Goal: Book appointment/travel/reservation

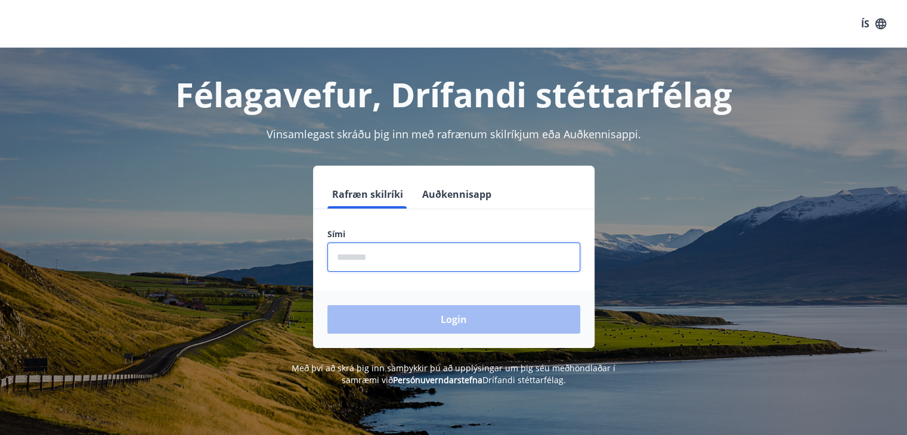
click at [418, 256] on input "phone" at bounding box center [453, 257] width 253 height 29
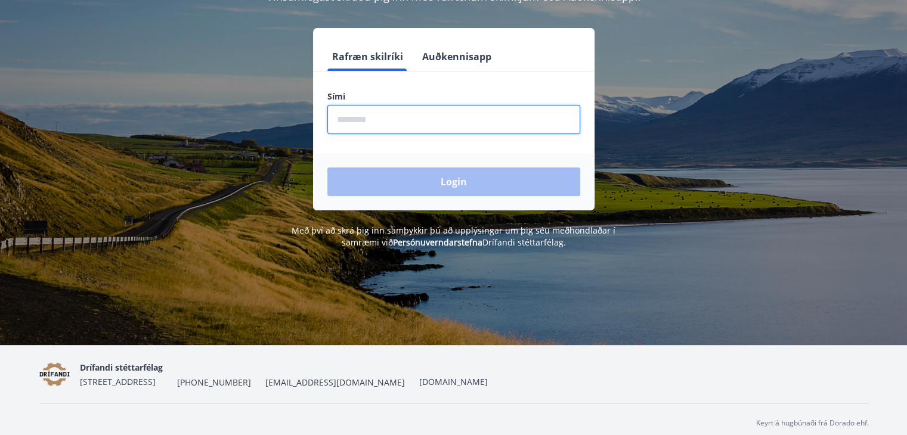
scroll to position [145, 0]
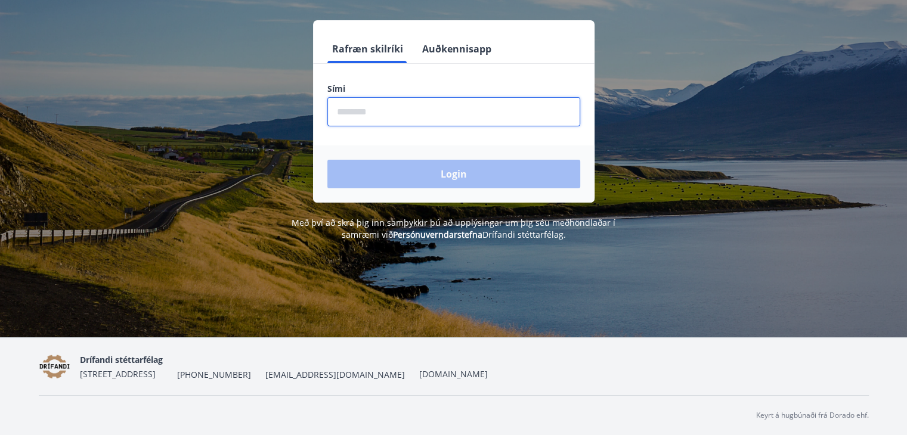
click at [382, 117] on input "phone" at bounding box center [453, 111] width 253 height 29
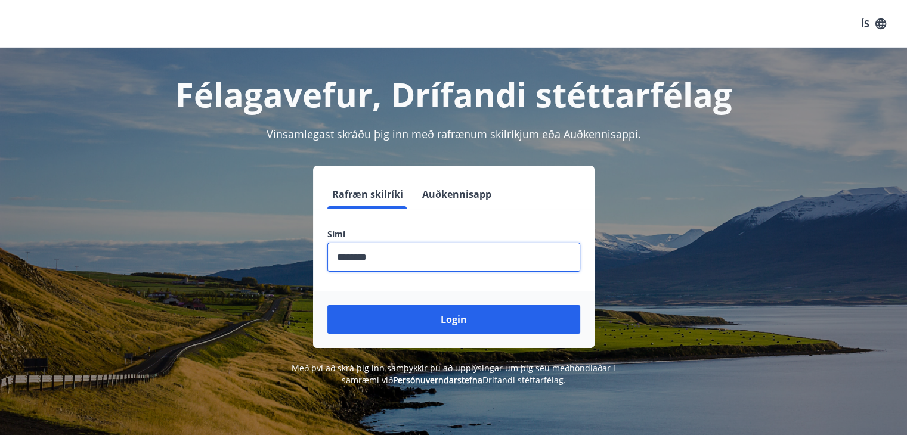
type input "********"
click at [327, 305] on button "Login" at bounding box center [453, 319] width 253 height 29
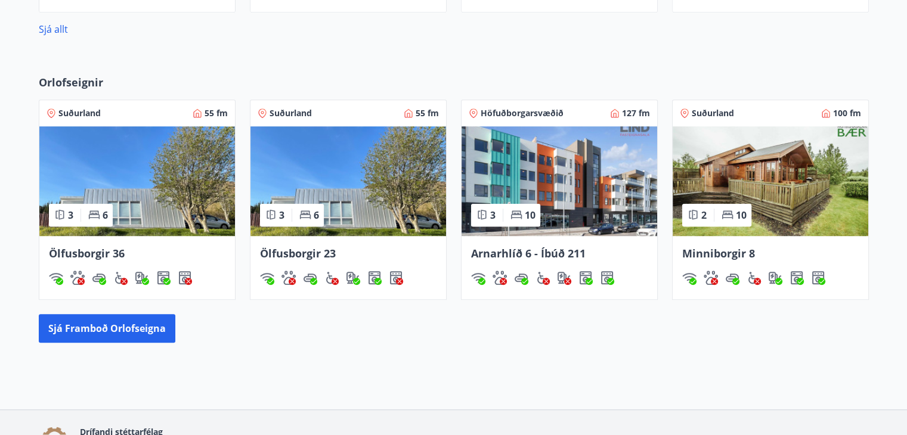
scroll to position [753, 0]
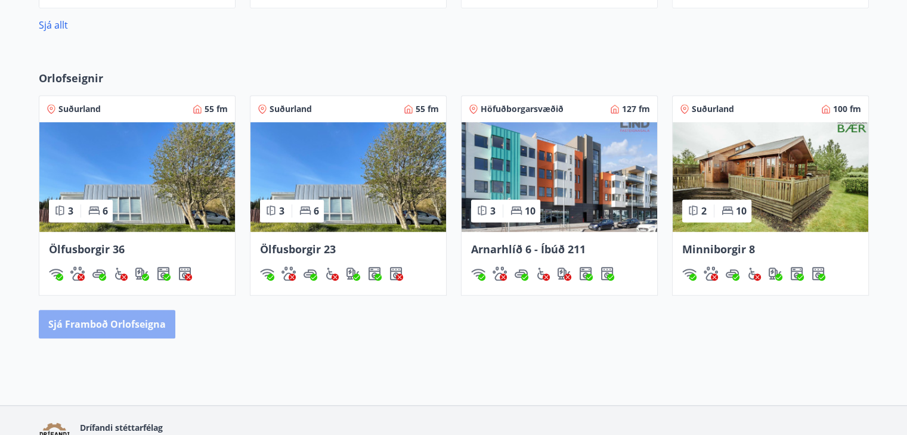
click at [129, 325] on button "Sjá framboð orlofseigna" at bounding box center [107, 324] width 136 height 29
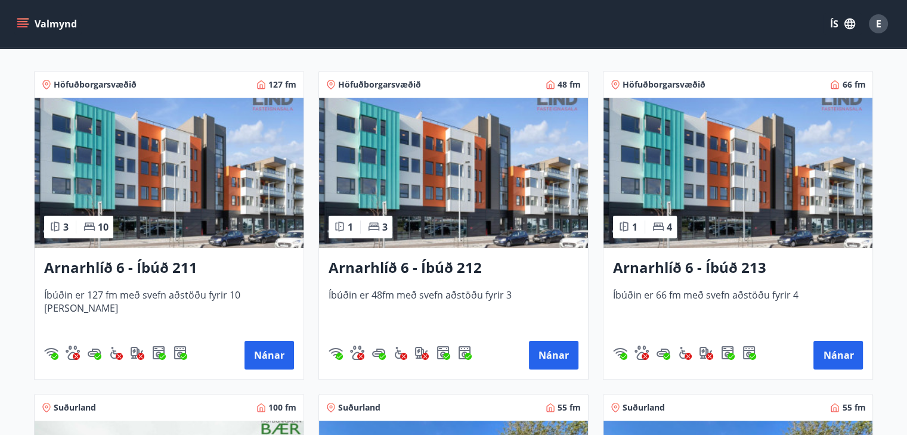
scroll to position [219, 0]
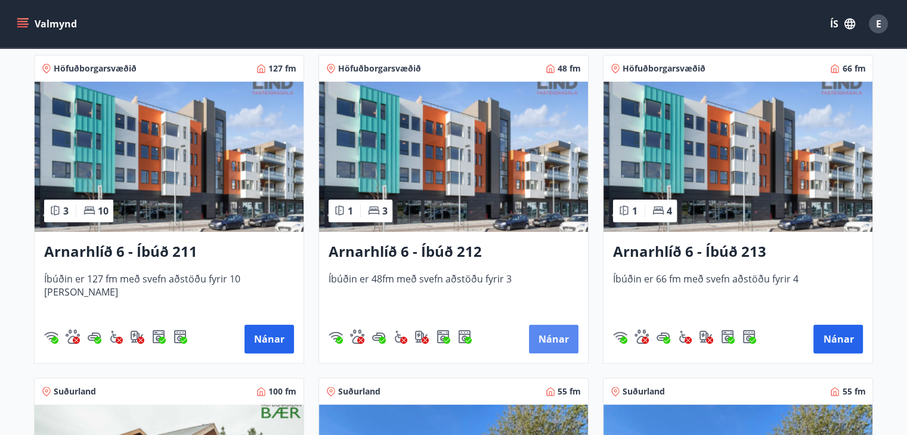
click at [554, 337] on button "Nánar" at bounding box center [553, 339] width 49 height 29
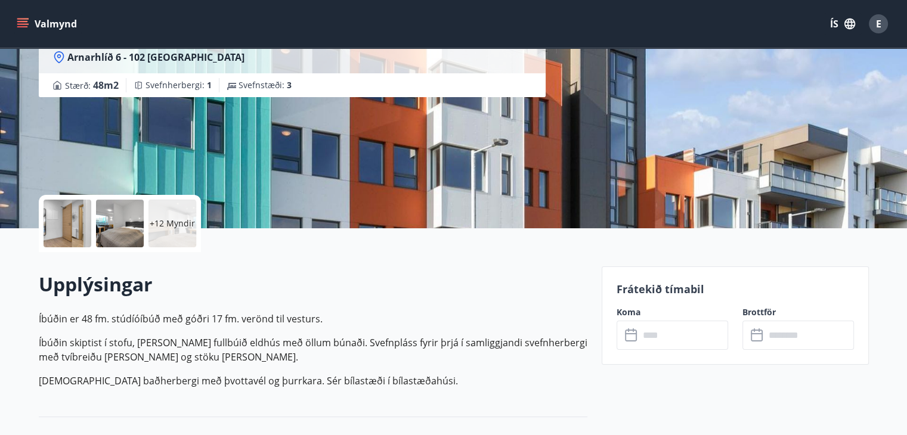
scroll to position [217, 0]
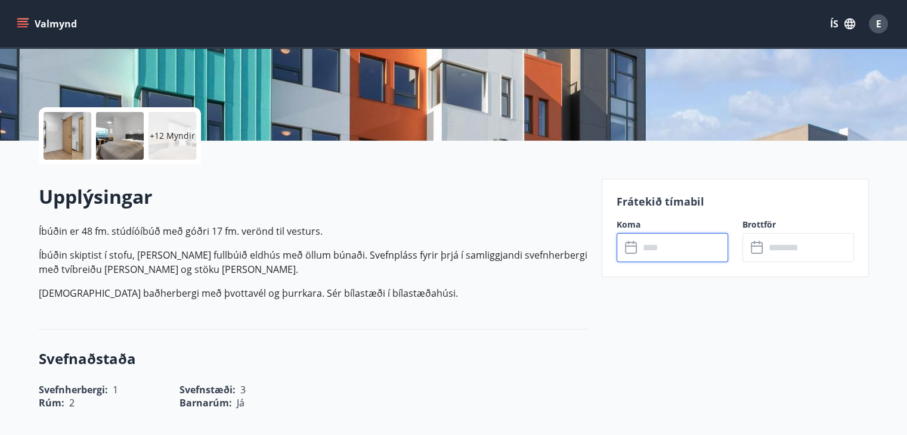
click at [673, 241] on input "text" at bounding box center [683, 247] width 89 height 29
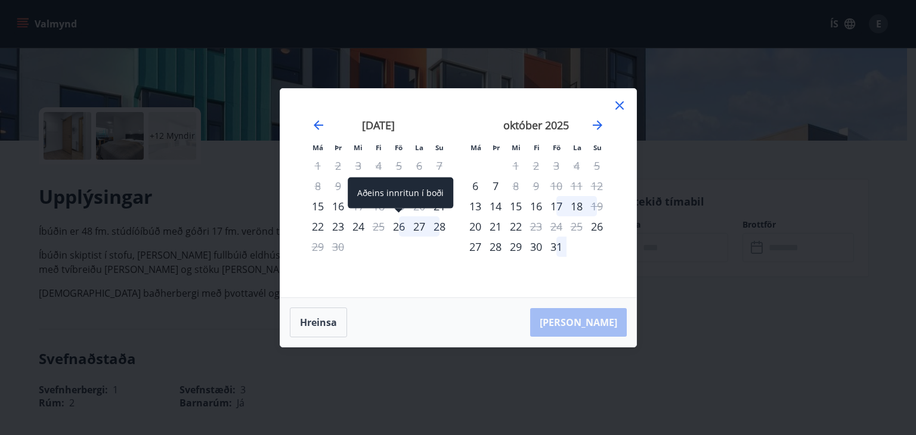
click at [396, 229] on div "26" at bounding box center [399, 226] width 20 height 20
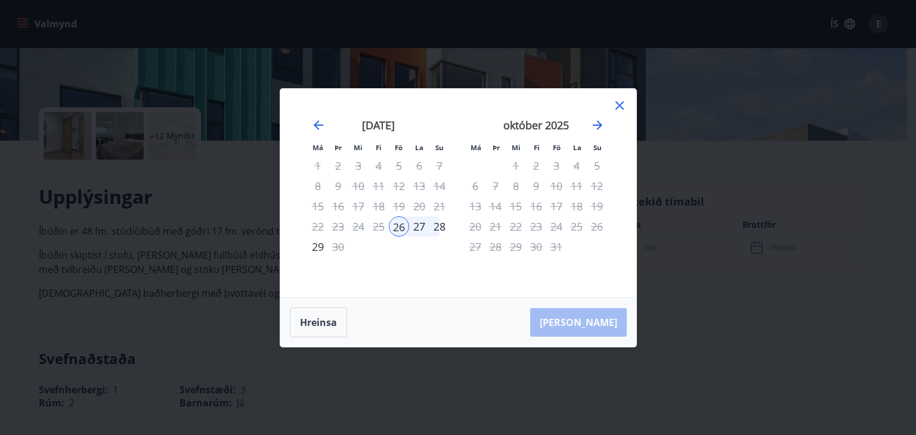
click at [619, 102] on icon at bounding box center [619, 105] width 14 height 14
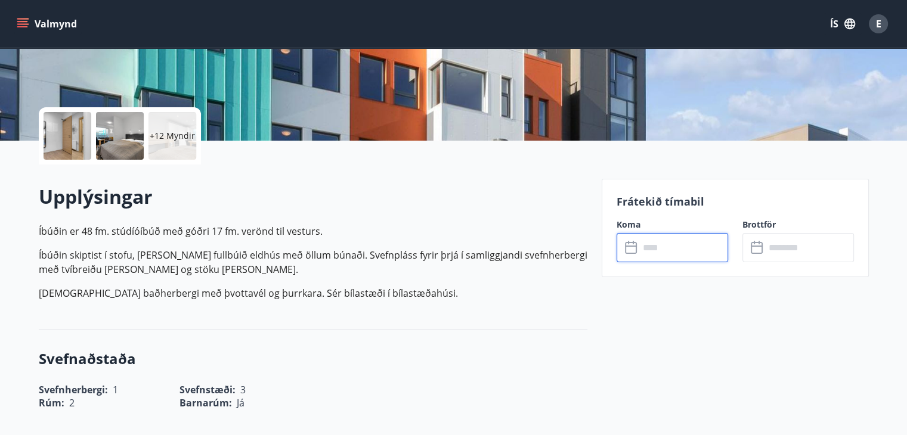
click at [787, 254] on input "text" at bounding box center [809, 247] width 89 height 29
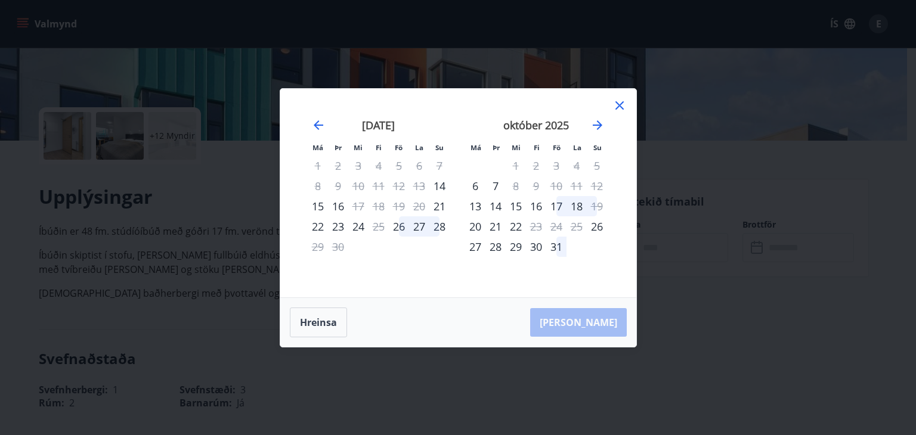
click at [442, 231] on div "28" at bounding box center [439, 226] width 20 height 20
click at [591, 321] on button "Taka Frá" at bounding box center [578, 322] width 97 height 29
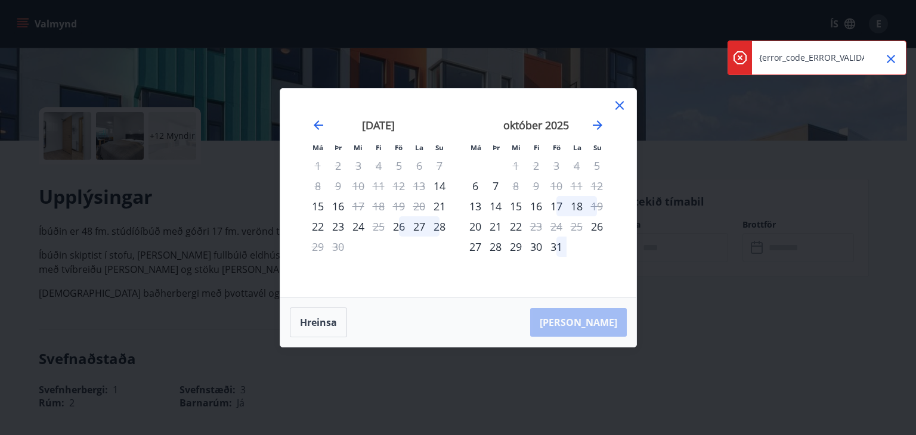
click at [445, 227] on div "28" at bounding box center [439, 226] width 20 height 20
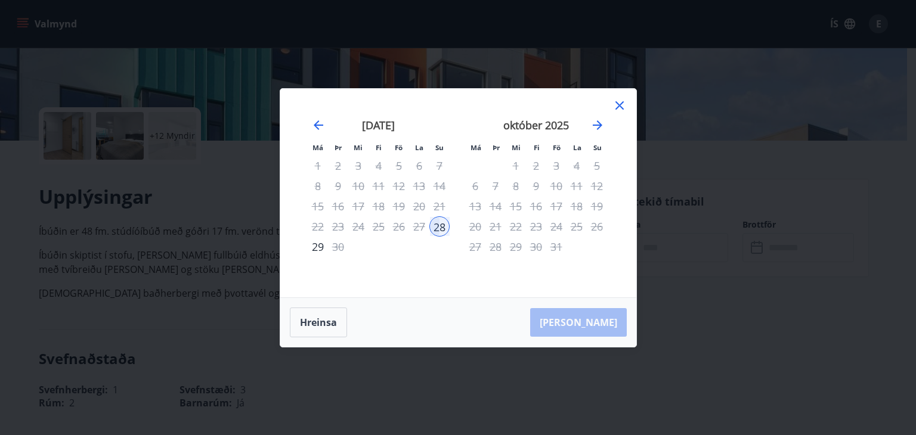
click at [439, 225] on div "28" at bounding box center [439, 226] width 20 height 20
click at [594, 338] on div "Hreinsa Taka Frá" at bounding box center [458, 322] width 356 height 49
click at [598, 327] on div "Hreinsa Taka Frá" at bounding box center [458, 322] width 356 height 49
click at [617, 110] on icon at bounding box center [619, 105] width 14 height 14
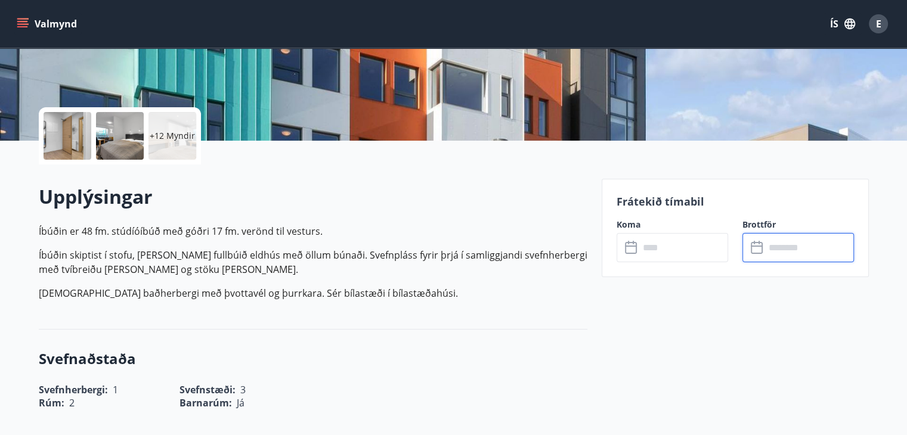
click at [666, 252] on input "text" at bounding box center [683, 247] width 89 height 29
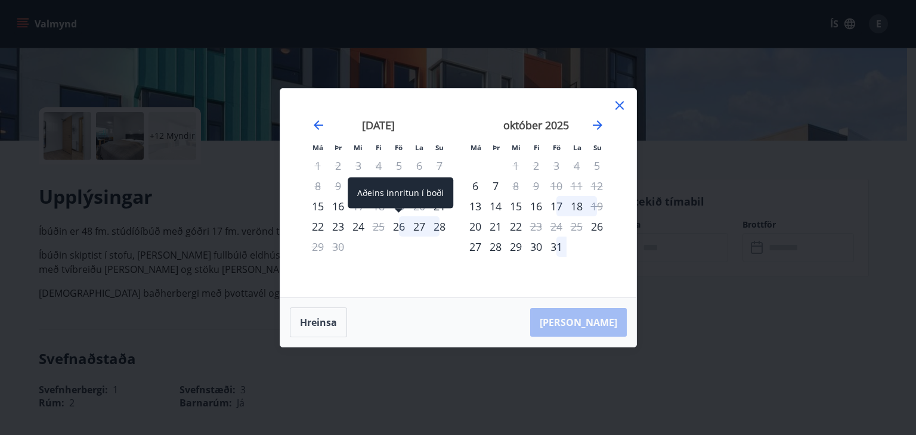
click at [395, 227] on div "26" at bounding box center [399, 226] width 20 height 20
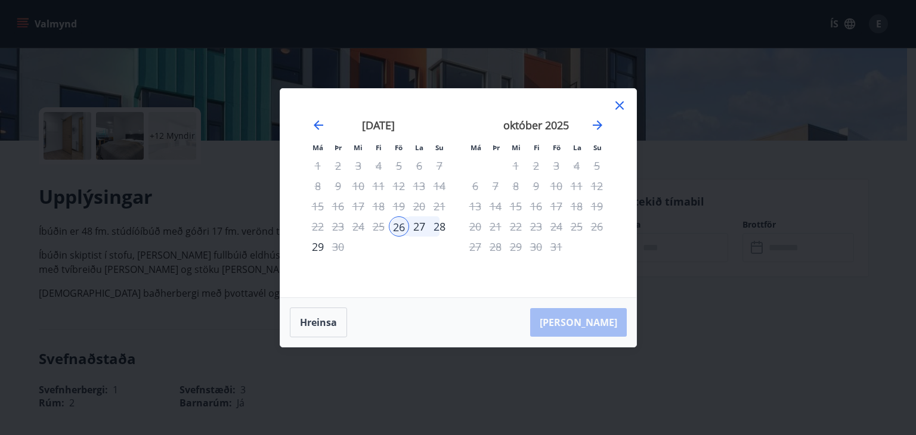
click at [396, 258] on div "september 2025 1 2 3 4 5 6 7 8 9 10 11 12 13 14 15 16 17 18 19 20 21 22 23 24 2…" at bounding box center [378, 201] width 157 height 196
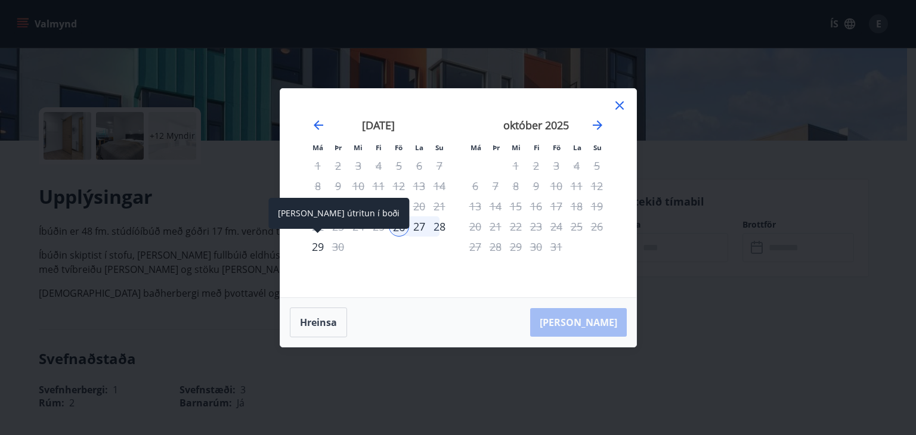
click at [313, 249] on div "29" at bounding box center [318, 247] width 20 height 20
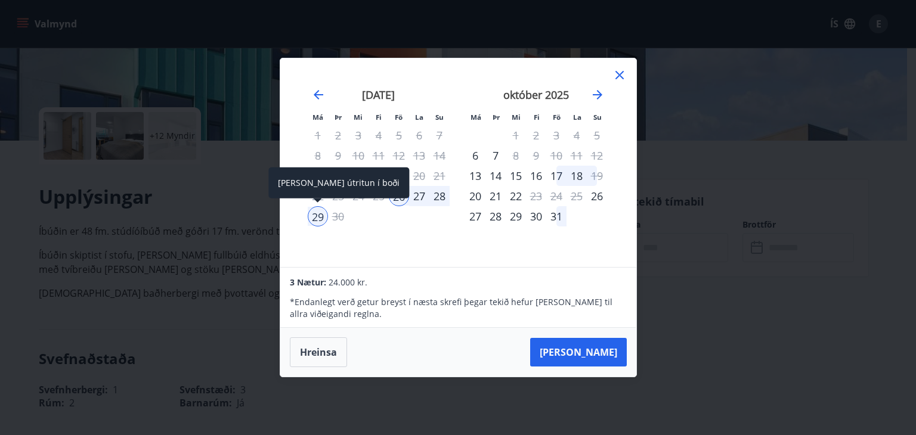
click at [317, 218] on div "29" at bounding box center [318, 216] width 20 height 20
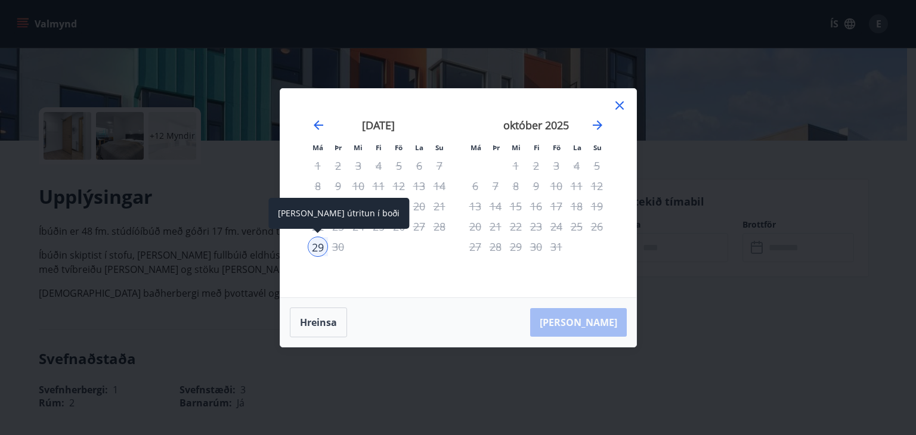
click at [317, 246] on div "29" at bounding box center [318, 247] width 20 height 20
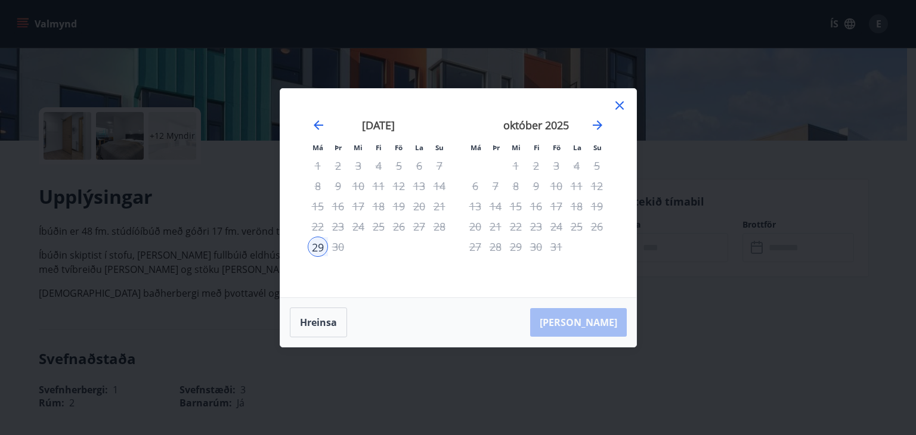
click at [396, 222] on div "26" at bounding box center [399, 226] width 20 height 20
click at [317, 311] on button "Hreinsa" at bounding box center [318, 323] width 57 height 30
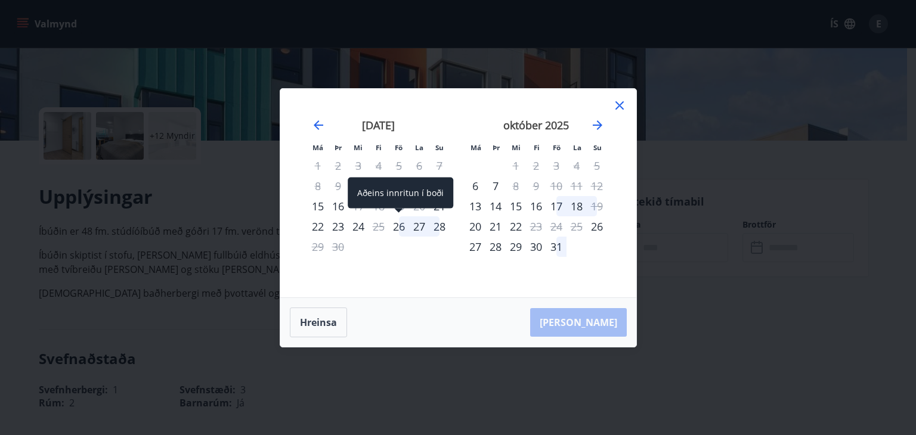
click at [396, 224] on div "26" at bounding box center [399, 226] width 20 height 20
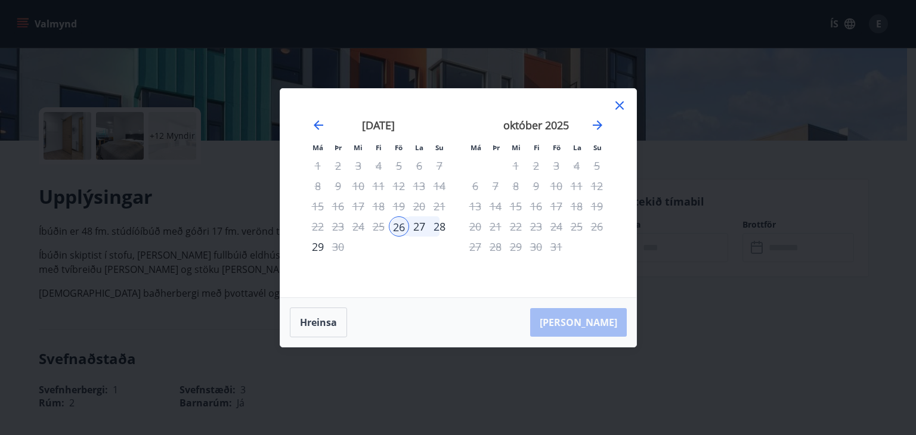
click at [443, 227] on div "28" at bounding box center [439, 226] width 20 height 20
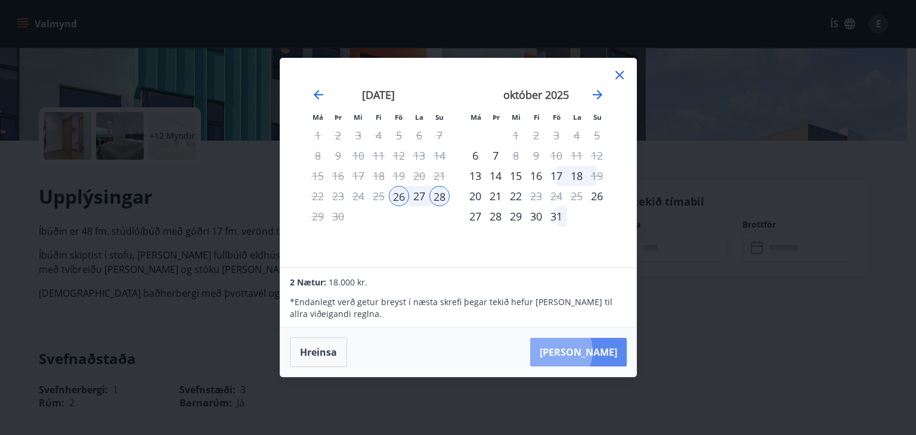
click at [591, 351] on button "Taka Frá" at bounding box center [578, 352] width 97 height 29
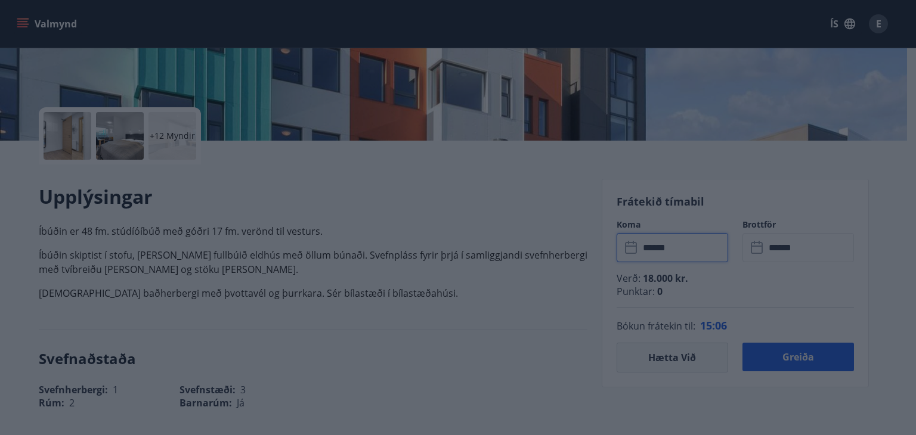
type input "******"
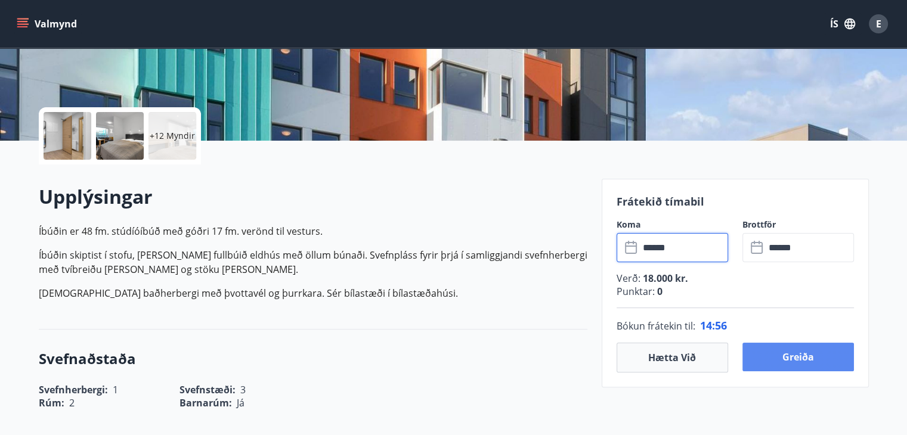
click at [824, 351] on button "Greiða" at bounding box center [797, 357] width 111 height 29
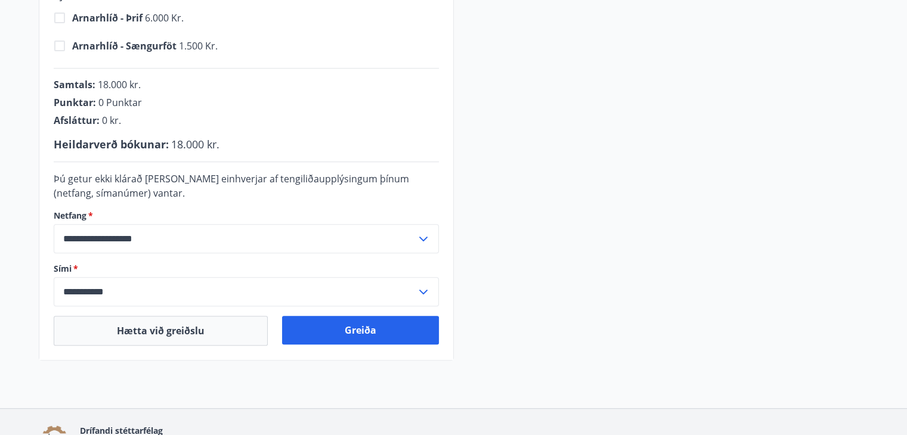
scroll to position [374, 0]
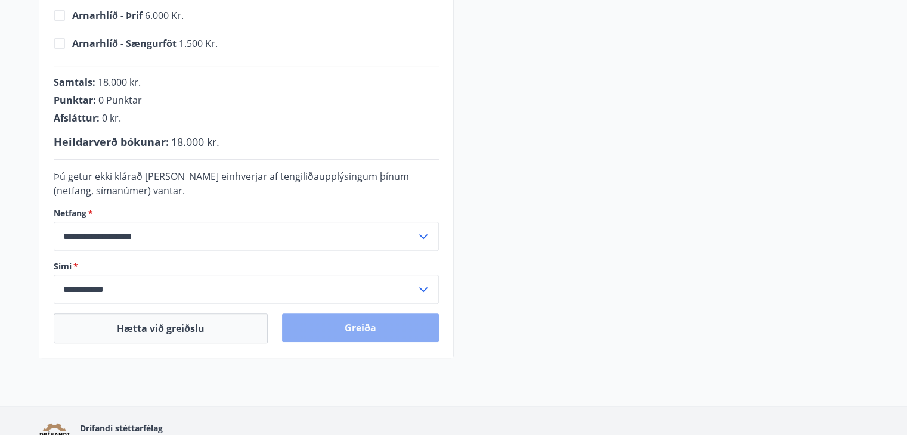
click at [405, 330] on button "Greiða" at bounding box center [360, 328] width 157 height 29
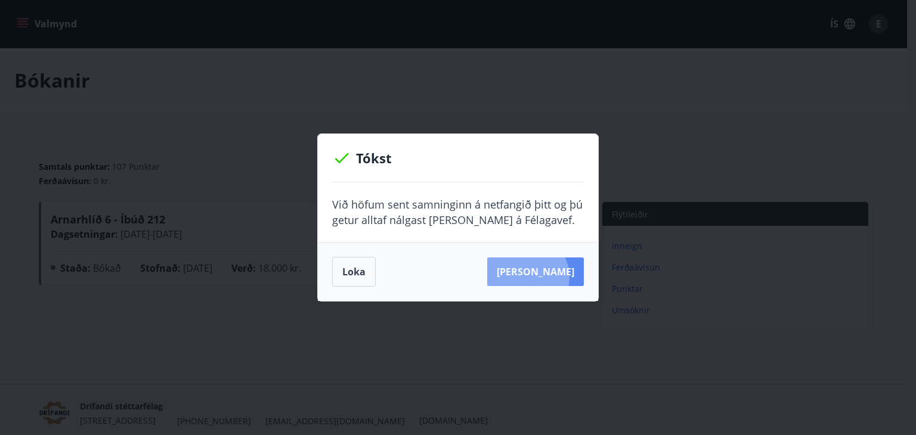
click at [545, 277] on button "Sjá samning" at bounding box center [535, 271] width 97 height 29
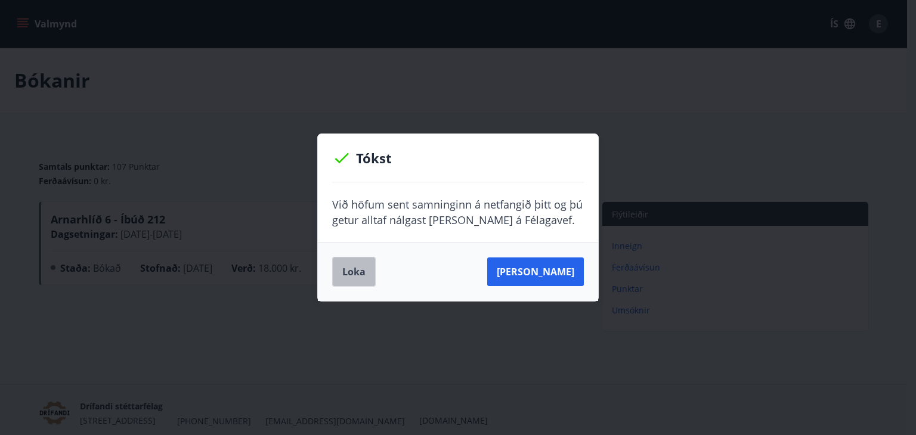
click at [364, 269] on button "Loka" at bounding box center [354, 272] width 44 height 30
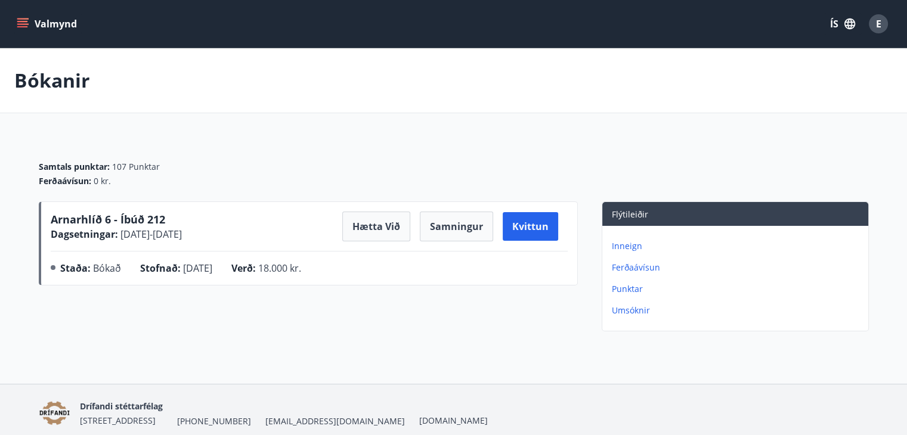
click at [24, 21] on icon "menu" at bounding box center [22, 21] width 11 height 1
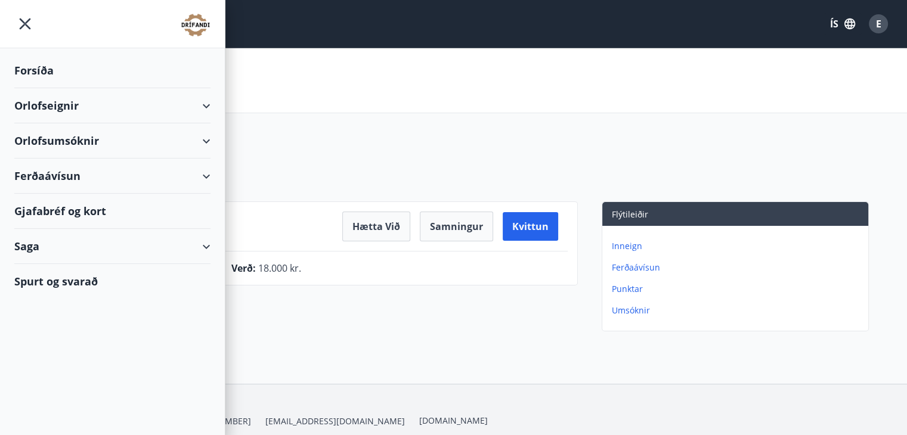
click at [123, 151] on div "Orlofsumsóknir" at bounding box center [112, 140] width 196 height 35
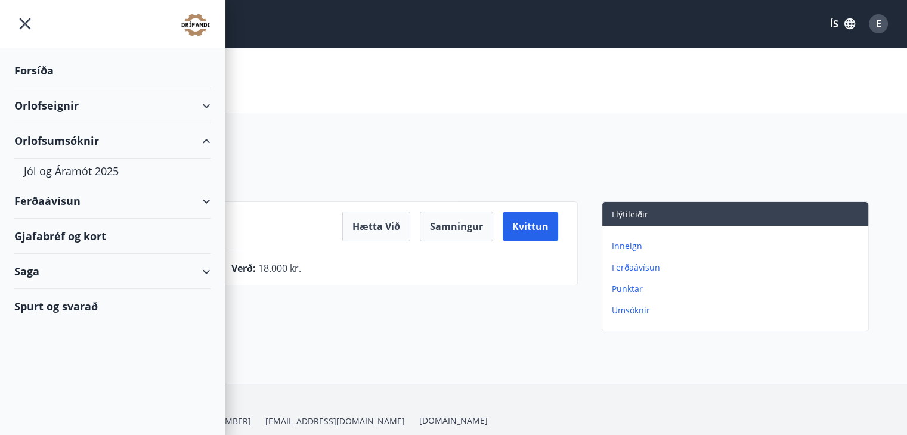
click at [123, 151] on div "Orlofsumsóknir" at bounding box center [112, 140] width 196 height 35
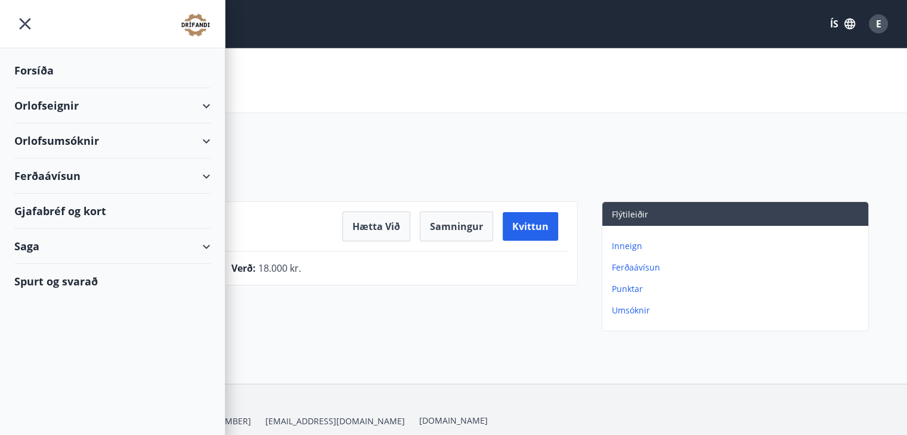
click at [121, 245] on div "Saga" at bounding box center [112, 246] width 196 height 35
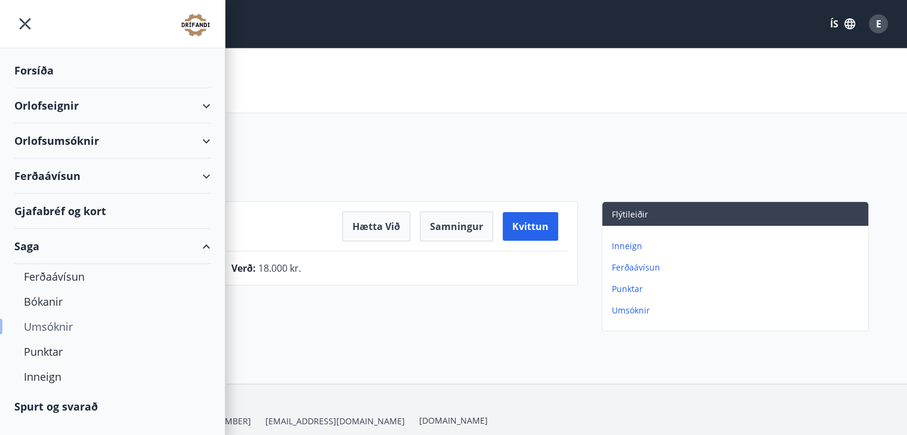
click at [64, 321] on div "Umsóknir" at bounding box center [112, 326] width 177 height 25
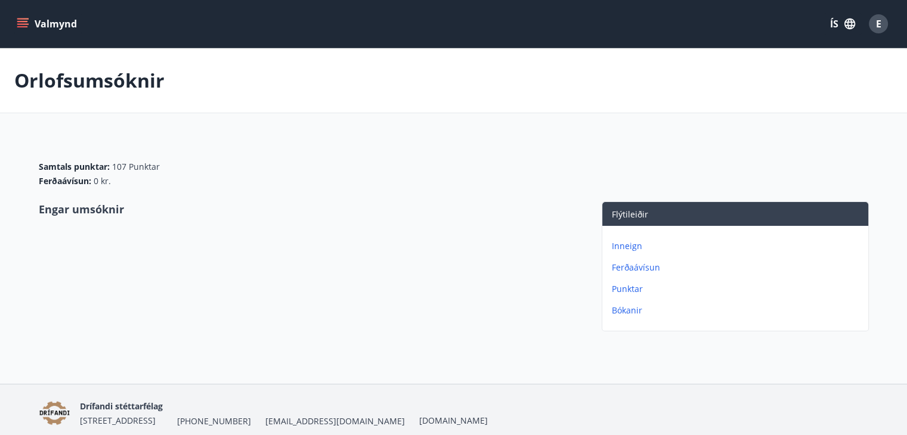
click at [33, 28] on button "Valmynd" at bounding box center [47, 23] width 67 height 21
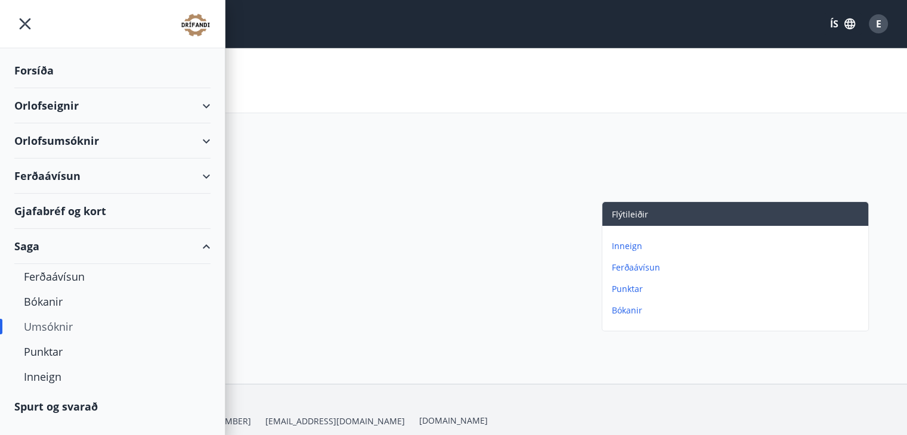
click at [42, 64] on div "Forsíða" at bounding box center [112, 70] width 196 height 35
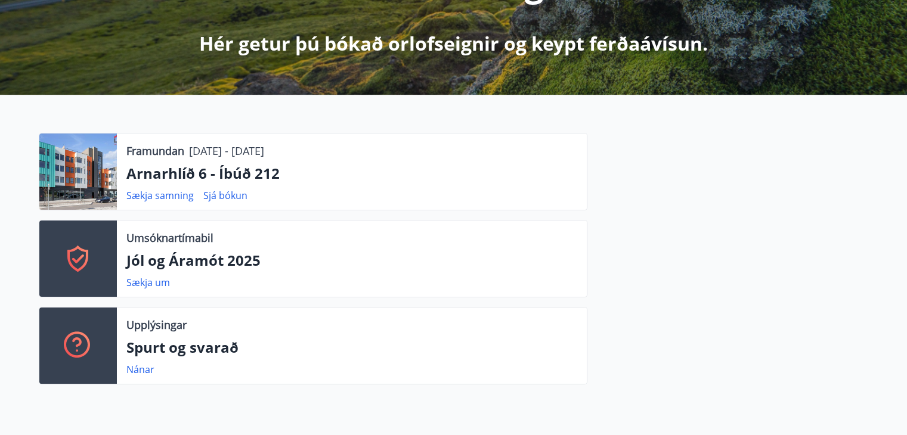
scroll to position [246, 0]
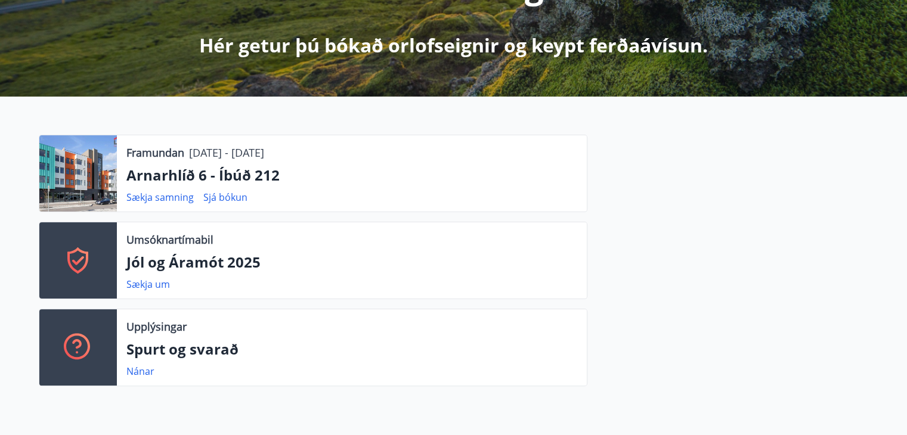
drag, startPoint x: 902, startPoint y: 184, endPoint x: 915, endPoint y: 182, distance: 13.2
click at [907, 182] on html "Valmynd ÍS E E Engilbert Egill Stefánsson Kennitala 310397-3189 Samtals punktar…" at bounding box center [453, 426] width 907 height 1344
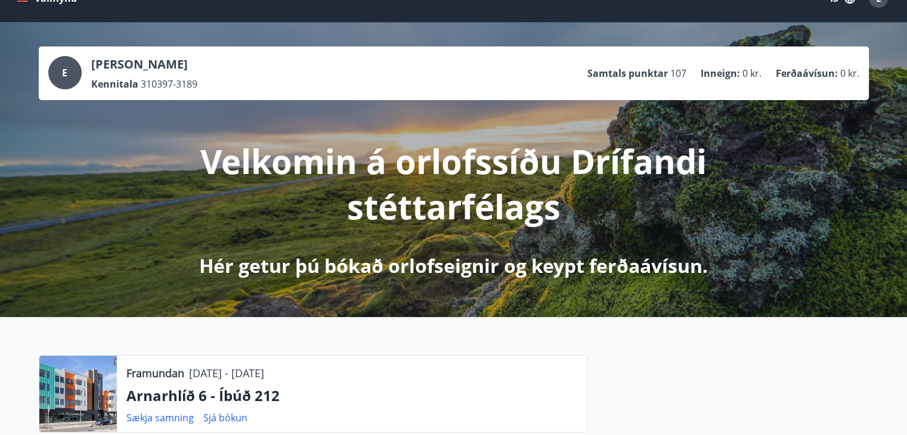
scroll to position [0, 0]
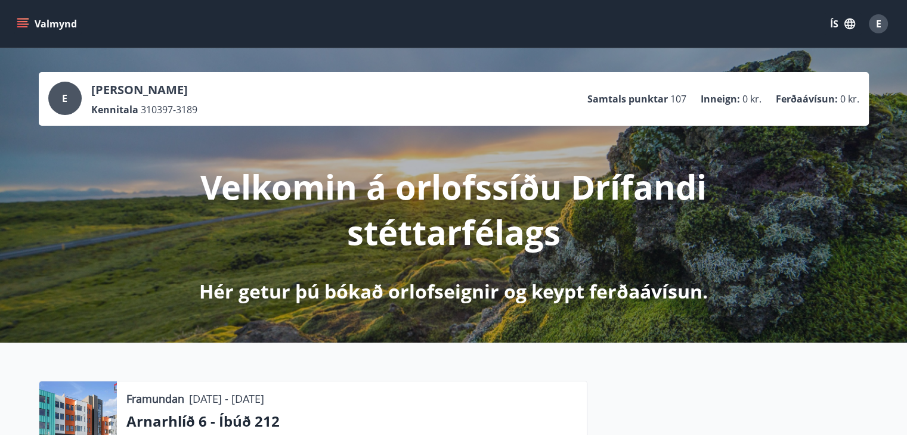
click at [41, 32] on button "Valmynd" at bounding box center [47, 23] width 67 height 21
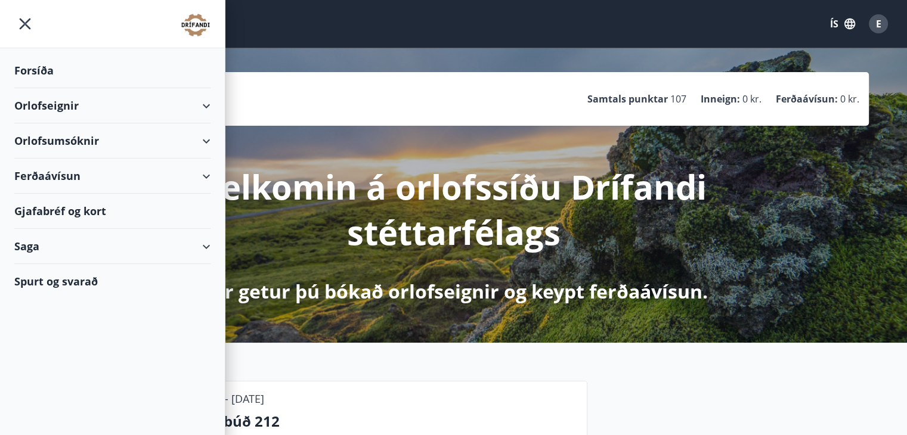
click at [80, 216] on div "Gjafabréf og kort" at bounding box center [112, 211] width 196 height 35
click at [88, 100] on div "Orlofseignir" at bounding box center [112, 105] width 196 height 35
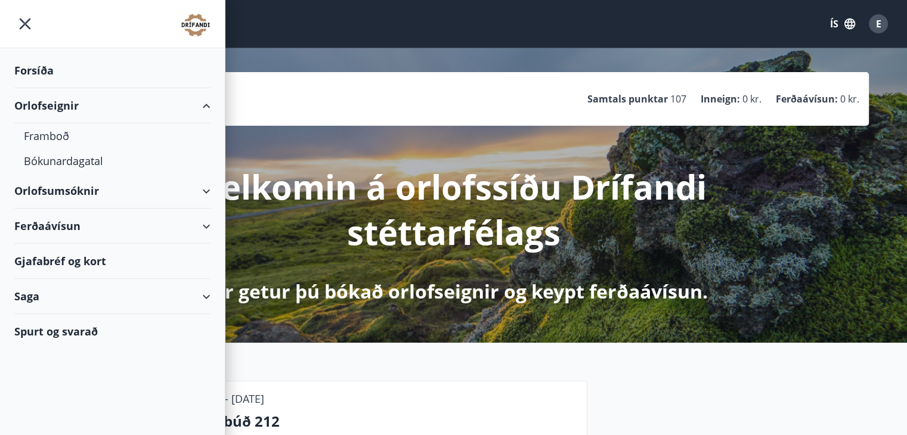
click at [88, 100] on div "Orlofseignir" at bounding box center [112, 105] width 196 height 35
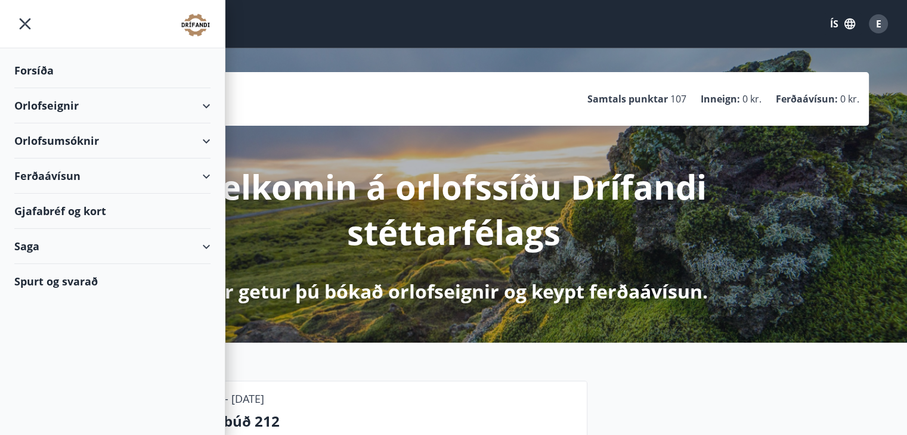
click at [86, 132] on div "Orlofsumsóknir" at bounding box center [112, 140] width 196 height 35
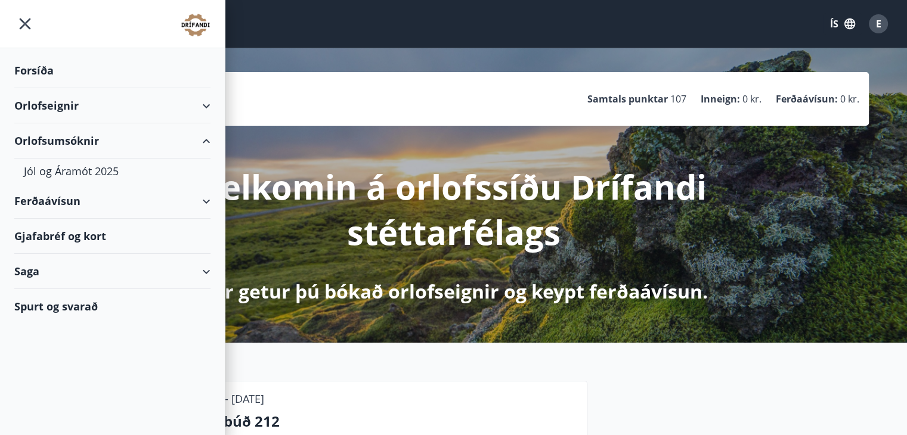
click at [86, 132] on div "Orlofsumsóknir" at bounding box center [112, 140] width 196 height 35
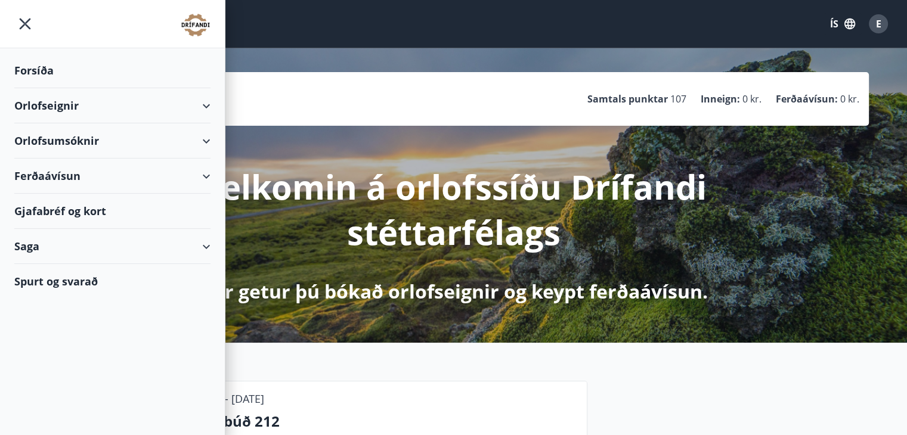
click at [86, 174] on div "Ferðaávísun" at bounding box center [112, 176] width 196 height 35
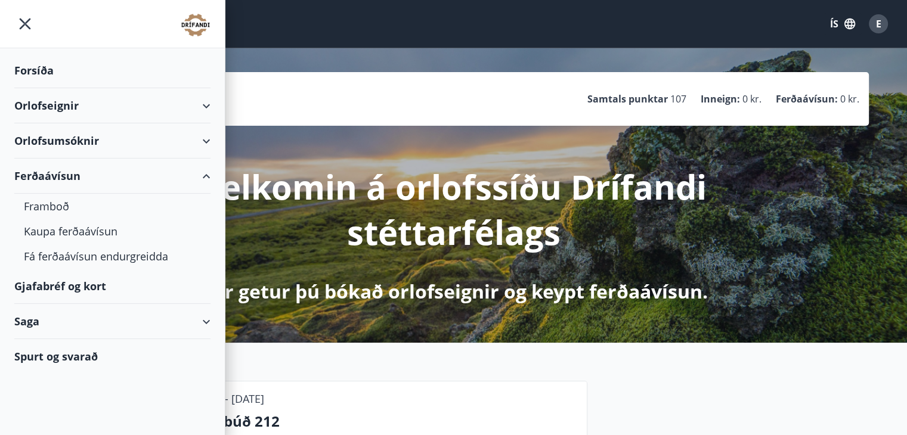
click at [86, 174] on div "Ferðaávísun" at bounding box center [112, 176] width 196 height 35
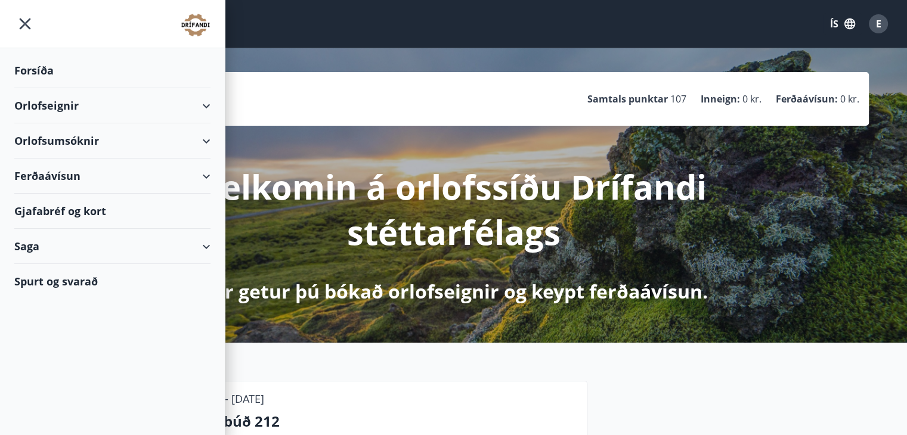
click at [86, 240] on div "Saga" at bounding box center [112, 246] width 196 height 35
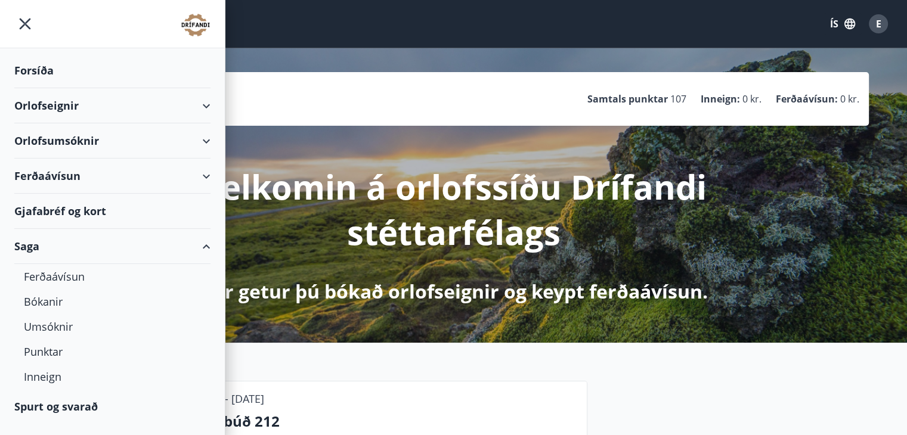
click at [86, 240] on div "Saga" at bounding box center [112, 246] width 196 height 35
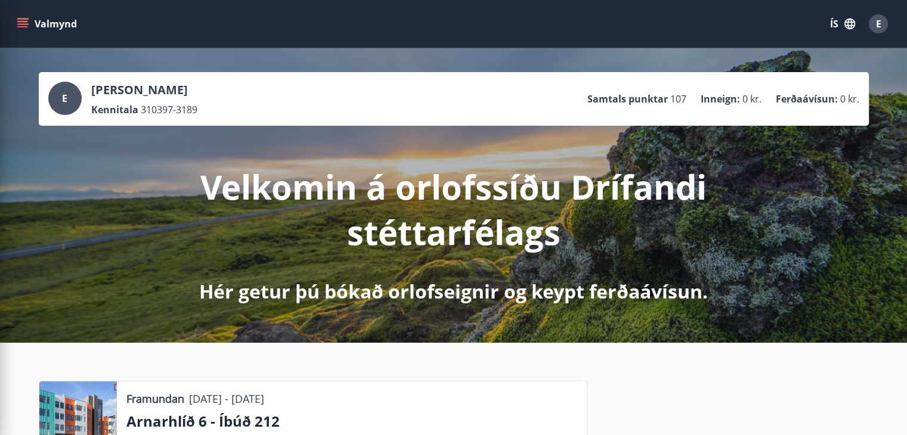
click at [877, 27] on span "E" at bounding box center [878, 23] width 5 height 13
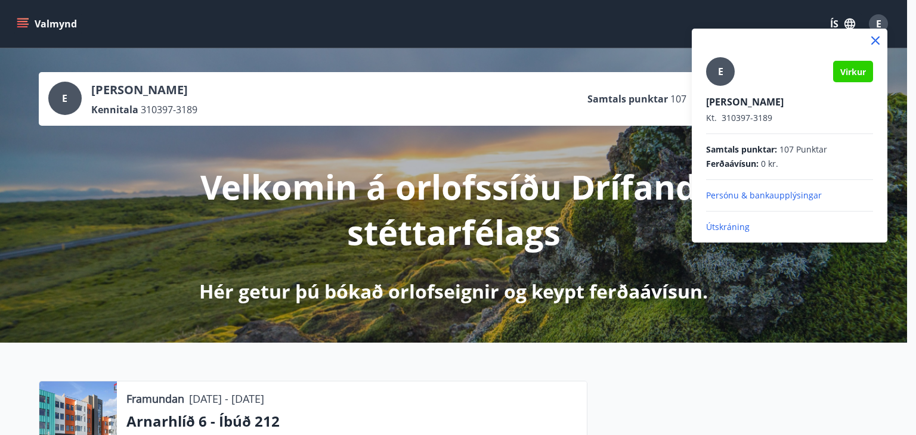
click at [871, 42] on icon at bounding box center [875, 40] width 14 height 14
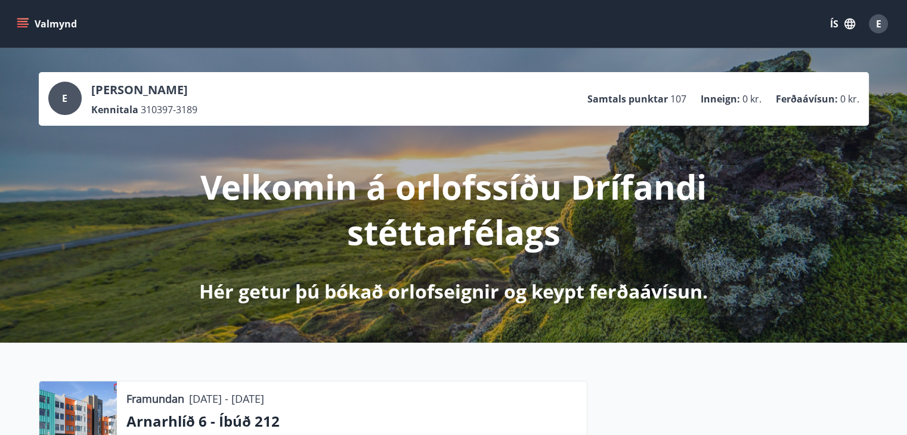
click at [23, 29] on icon "menu" at bounding box center [23, 24] width 12 height 12
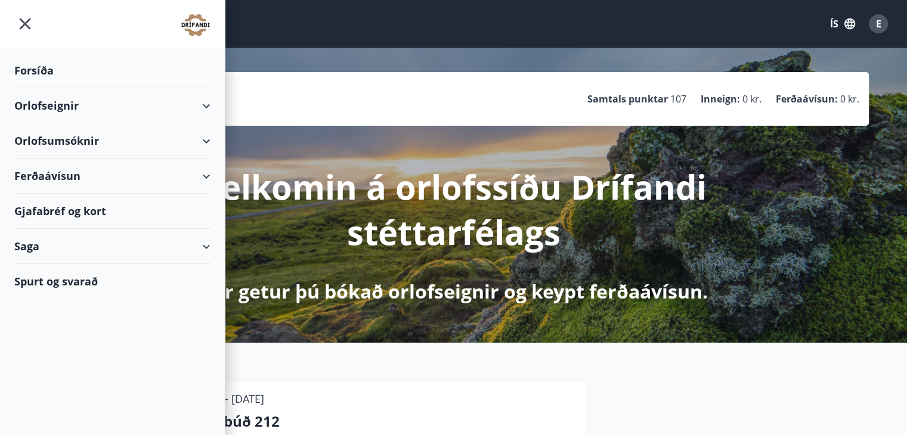
click at [35, 72] on div "Forsíða" at bounding box center [112, 70] width 196 height 35
